Goal: Navigation & Orientation: Find specific page/section

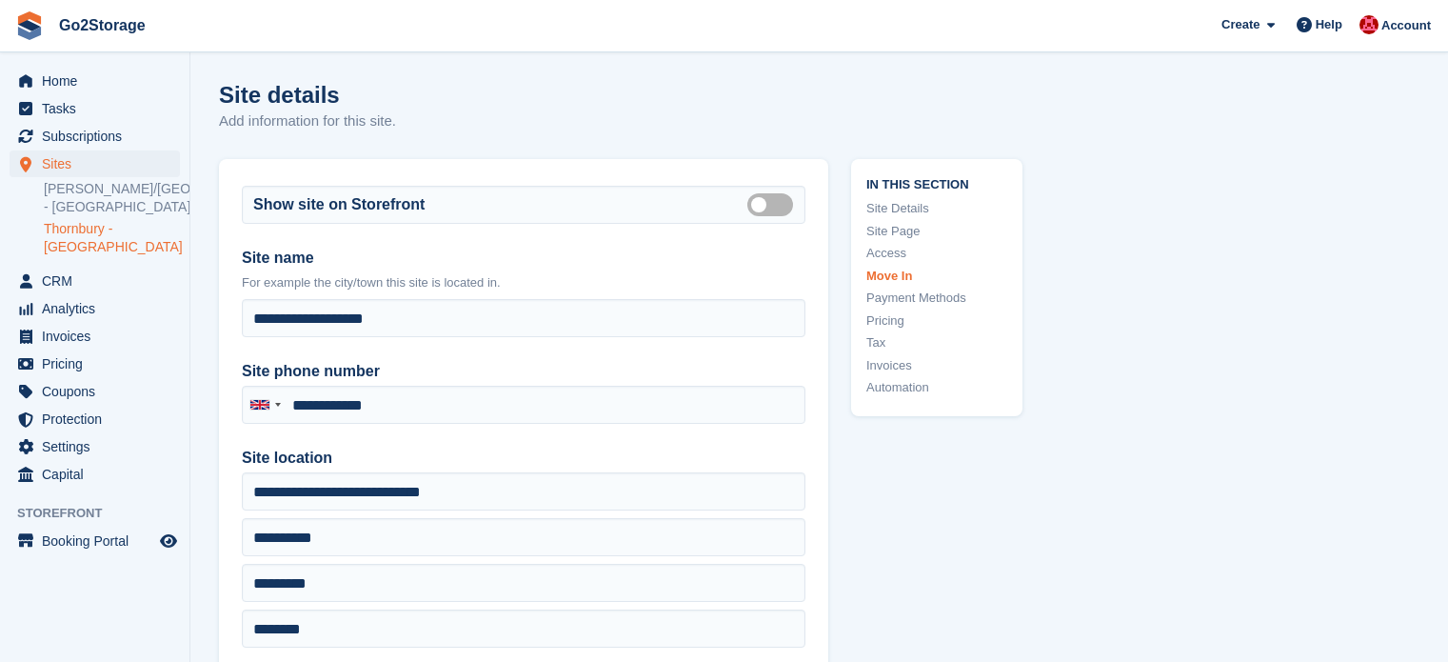
scroll to position [6094, 0]
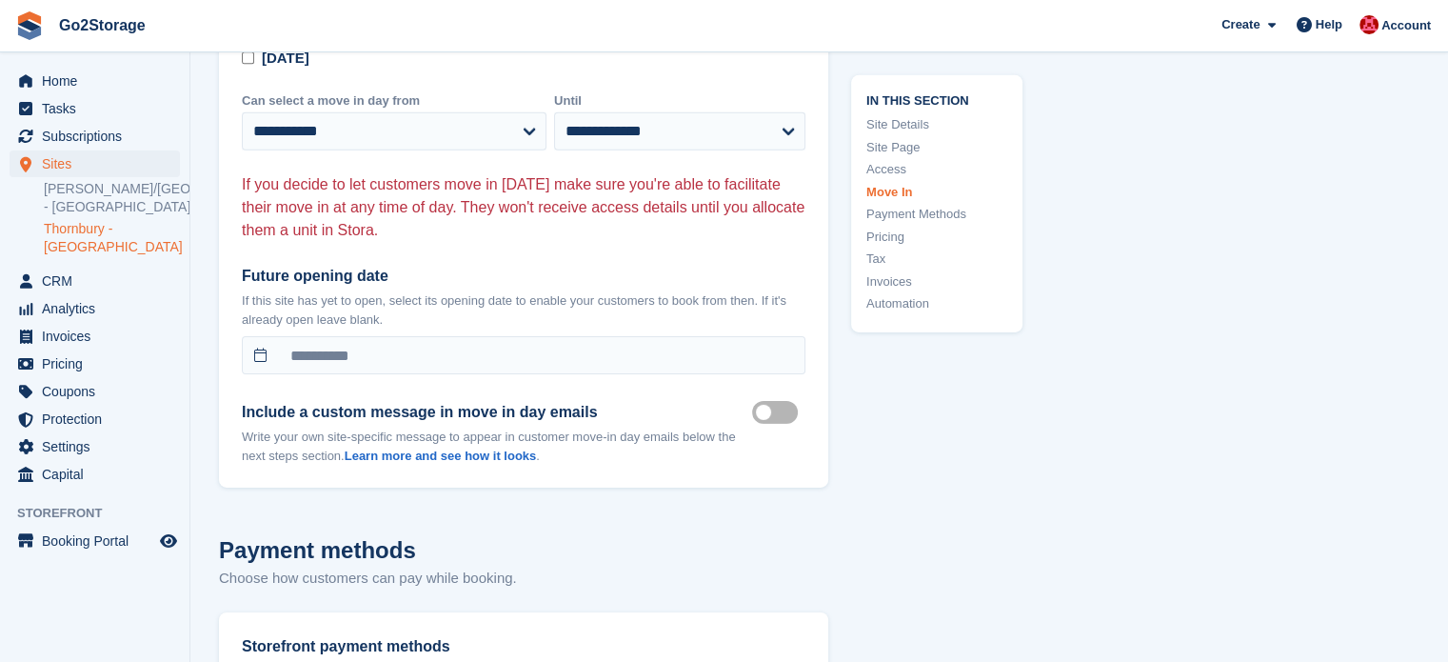
click at [76, 224] on link "Thornbury - [GEOGRAPHIC_DATA]" at bounding box center [112, 238] width 136 height 36
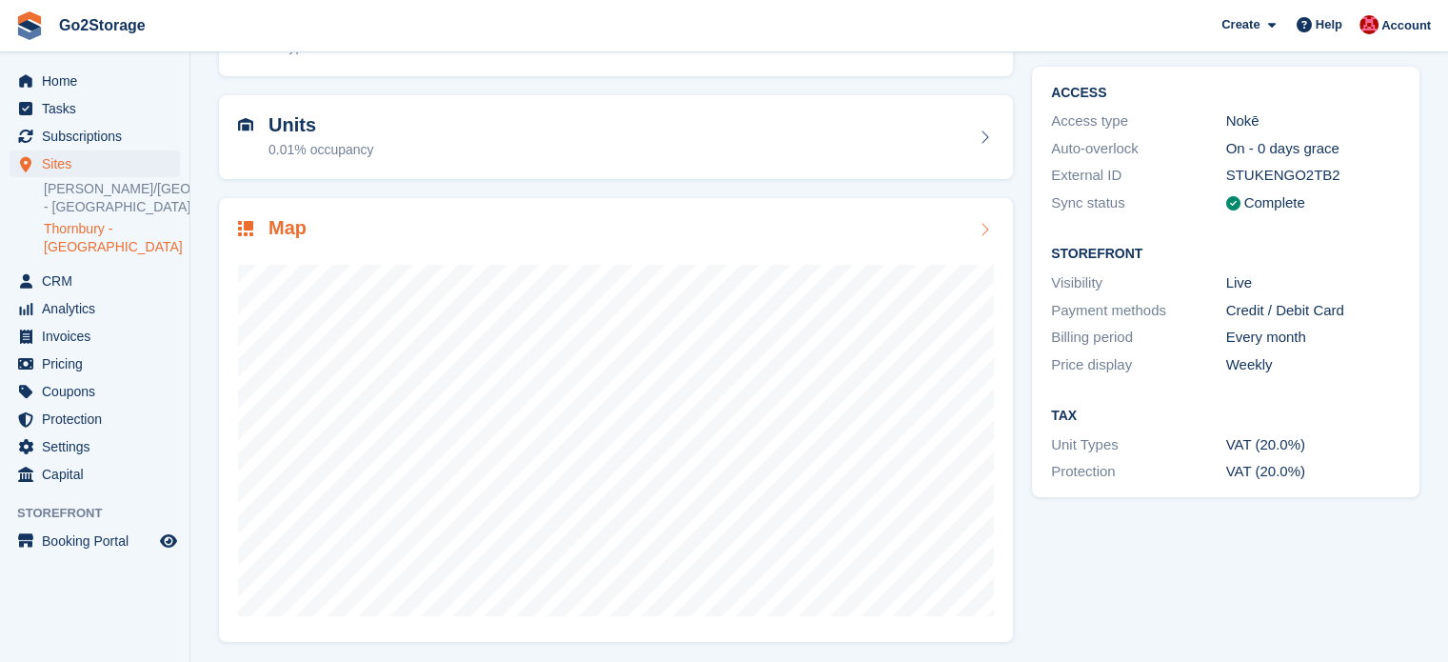
scroll to position [149, 0]
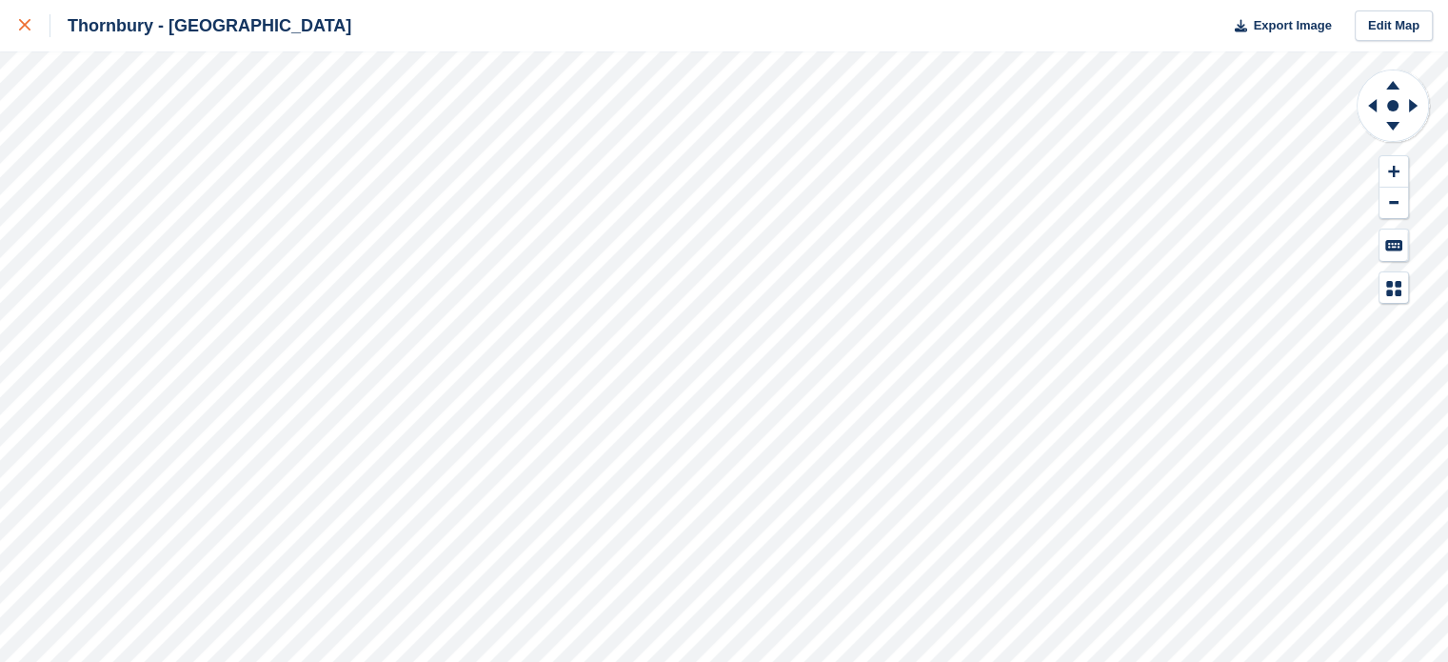
click at [23, 38] on link at bounding box center [25, 25] width 50 height 51
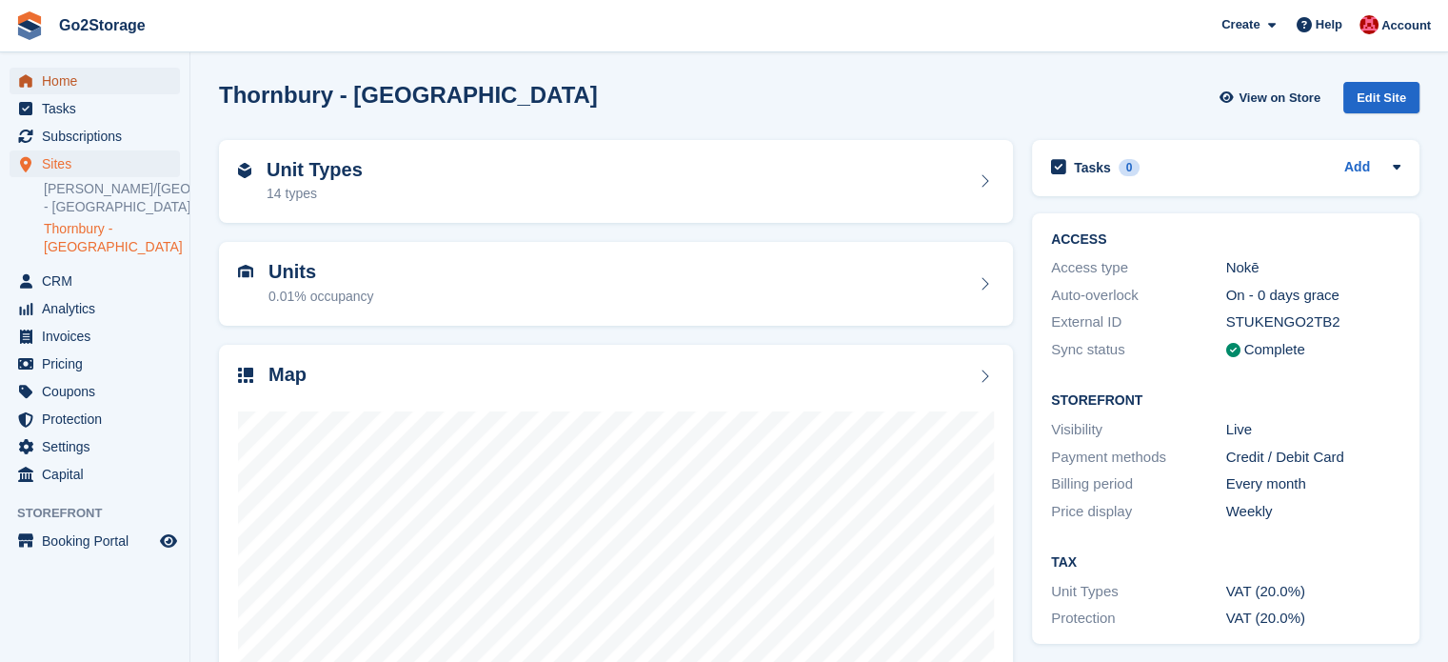
click at [86, 71] on span "Home" at bounding box center [99, 81] width 114 height 27
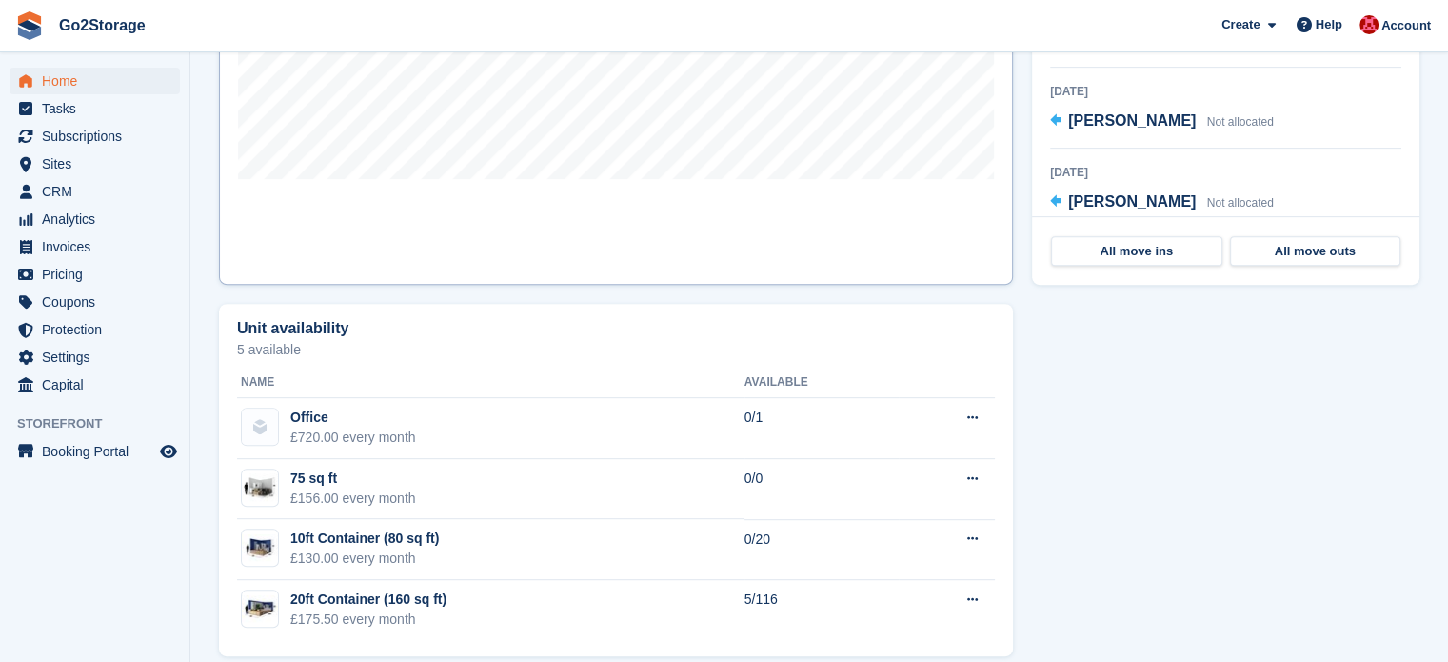
scroll to position [475, 0]
